Goal: Task Accomplishment & Management: Use online tool/utility

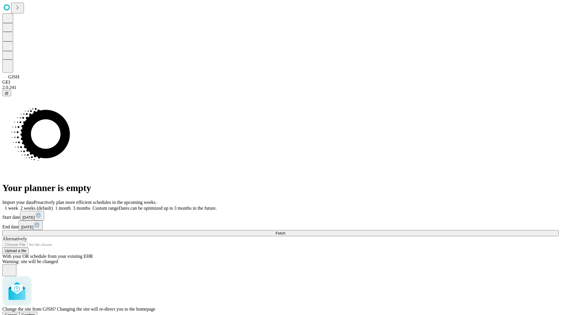
click at [35, 313] on span "Confirm" at bounding box center [29, 315] width 14 height 4
click at [18, 206] on label "1 week" at bounding box center [10, 208] width 16 height 5
click at [285, 231] on span "Fetch" at bounding box center [280, 233] width 10 height 4
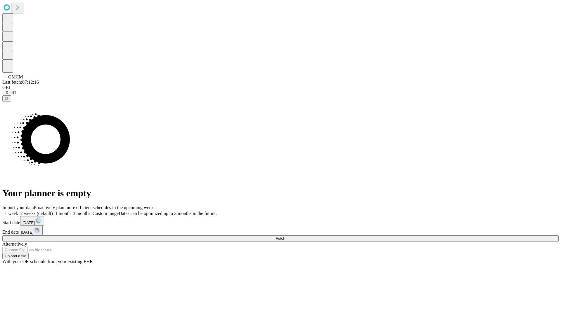
click at [18, 211] on label "1 week" at bounding box center [10, 213] width 16 height 5
click at [285, 236] on span "Fetch" at bounding box center [280, 238] width 10 height 4
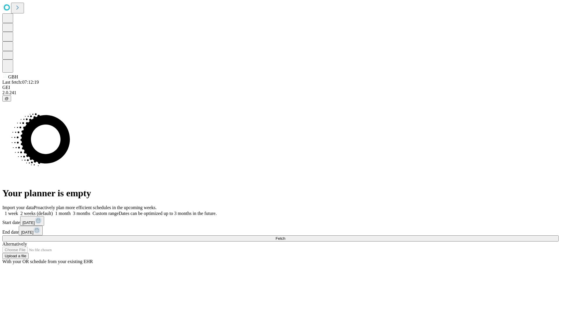
click at [18, 211] on label "1 week" at bounding box center [10, 213] width 16 height 5
click at [285, 236] on span "Fetch" at bounding box center [280, 238] width 10 height 4
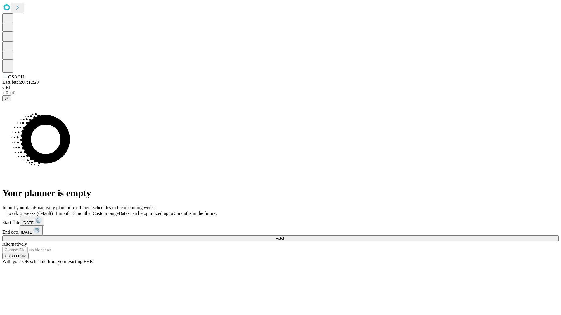
click at [18, 211] on label "1 week" at bounding box center [10, 213] width 16 height 5
click at [285, 236] on span "Fetch" at bounding box center [280, 238] width 10 height 4
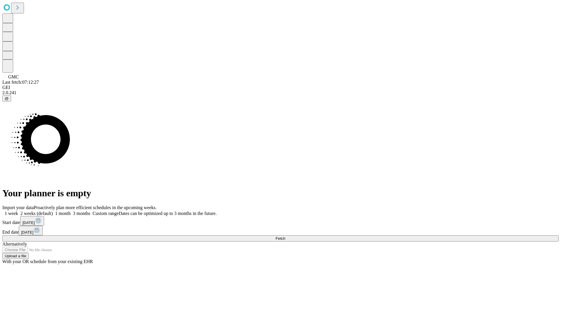
click at [18, 211] on label "1 week" at bounding box center [10, 213] width 16 height 5
click at [285, 236] on span "Fetch" at bounding box center [280, 238] width 10 height 4
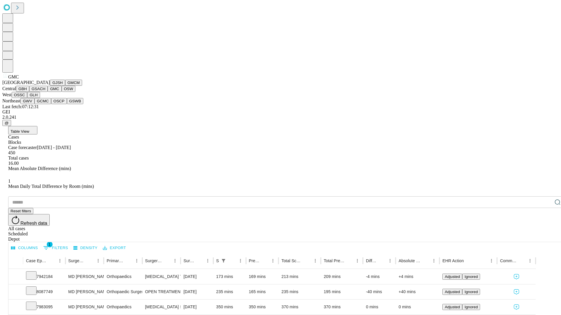
click at [62, 92] on button "OSW" at bounding box center [69, 89] width 14 height 6
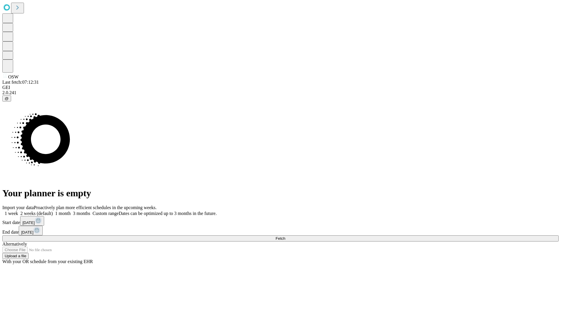
click at [18, 211] on label "1 week" at bounding box center [10, 213] width 16 height 5
click at [285, 236] on span "Fetch" at bounding box center [280, 238] width 10 height 4
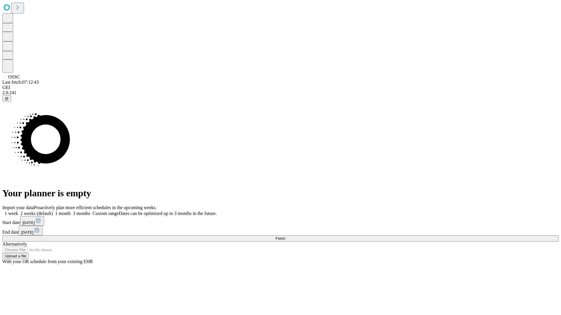
click at [18, 211] on label "1 week" at bounding box center [10, 213] width 16 height 5
click at [285, 236] on span "Fetch" at bounding box center [280, 238] width 10 height 4
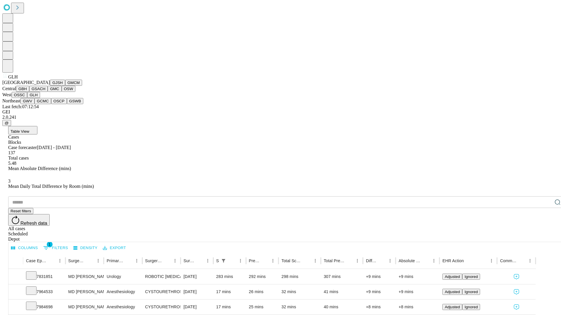
click at [34, 104] on button "GWV" at bounding box center [27, 101] width 14 height 6
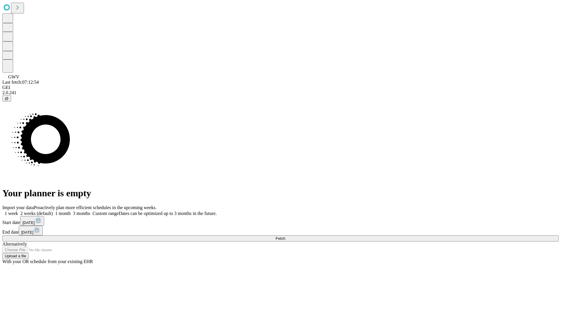
click at [18, 211] on label "1 week" at bounding box center [10, 213] width 16 height 5
click at [285, 236] on span "Fetch" at bounding box center [280, 238] width 10 height 4
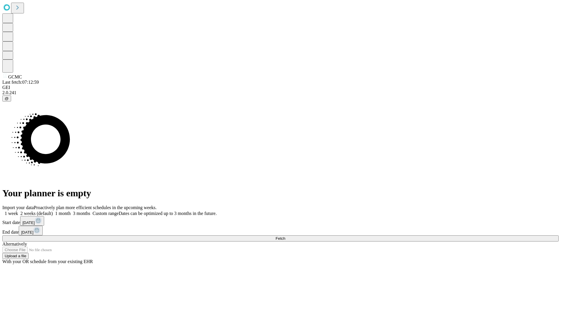
click at [18, 211] on label "1 week" at bounding box center [10, 213] width 16 height 5
click at [285, 236] on span "Fetch" at bounding box center [280, 238] width 10 height 4
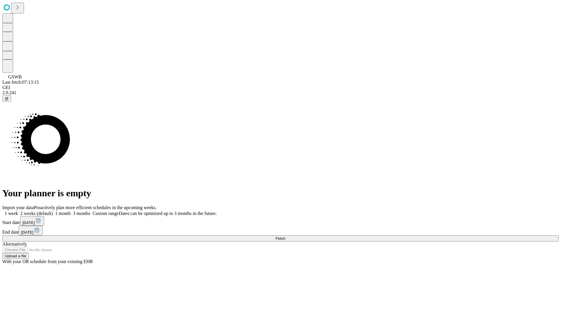
click at [18, 211] on label "1 week" at bounding box center [10, 213] width 16 height 5
click at [285, 236] on span "Fetch" at bounding box center [280, 238] width 10 height 4
